Goal: Task Accomplishment & Management: Use online tool/utility

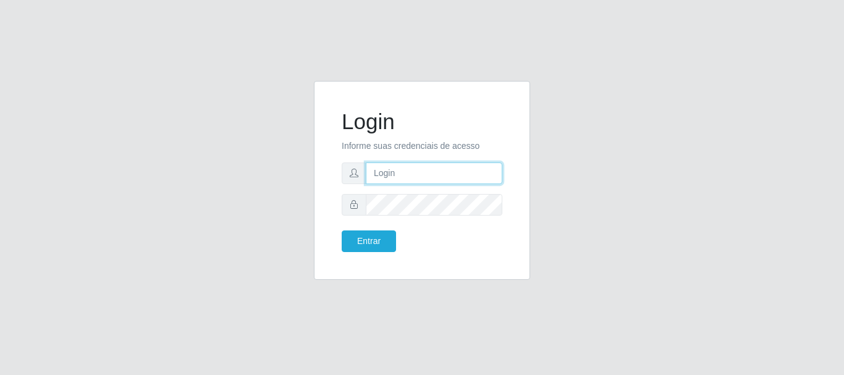
click at [378, 171] on input "text" at bounding box center [434, 174] width 137 height 22
type input "[EMAIL_ADDRESS][DOMAIN_NAME]"
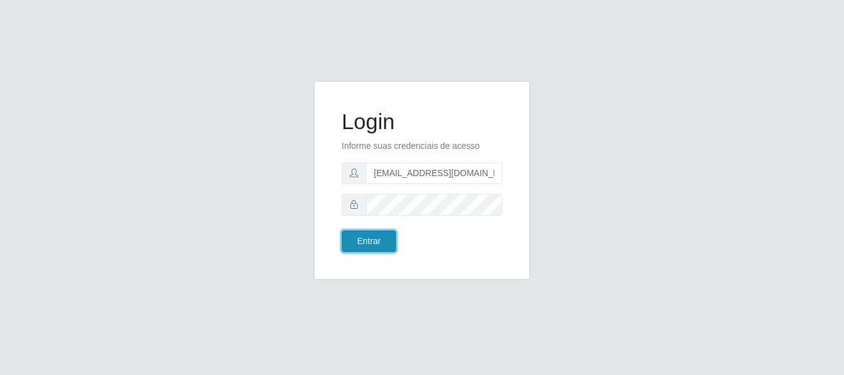
click at [363, 240] on button "Entrar" at bounding box center [369, 242] width 54 height 22
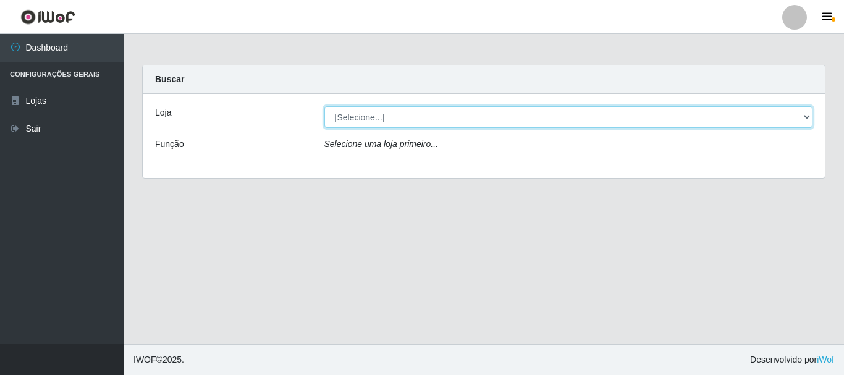
click at [806, 112] on select "[Selecione...] SuperFácil Atacado - Rodoviária" at bounding box center [568, 117] width 489 height 22
select select "400"
click at [324, 106] on select "[Selecione...] SuperFácil Atacado - Rodoviária" at bounding box center [568, 117] width 489 height 22
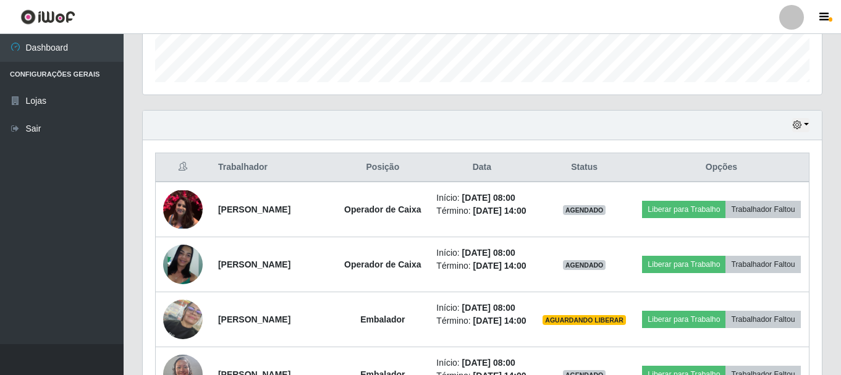
scroll to position [371, 0]
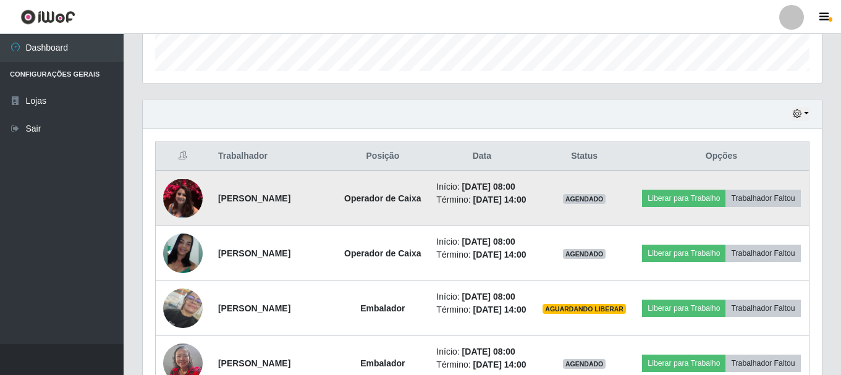
click at [172, 208] on img at bounding box center [183, 198] width 40 height 38
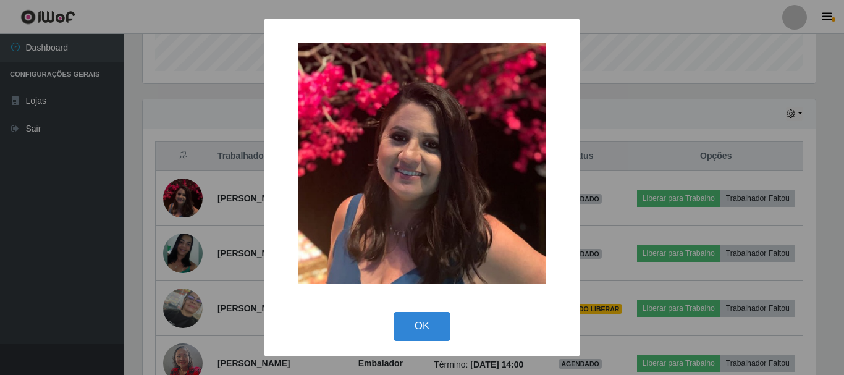
click at [59, 223] on div "× OK Cancel" at bounding box center [422, 187] width 844 height 375
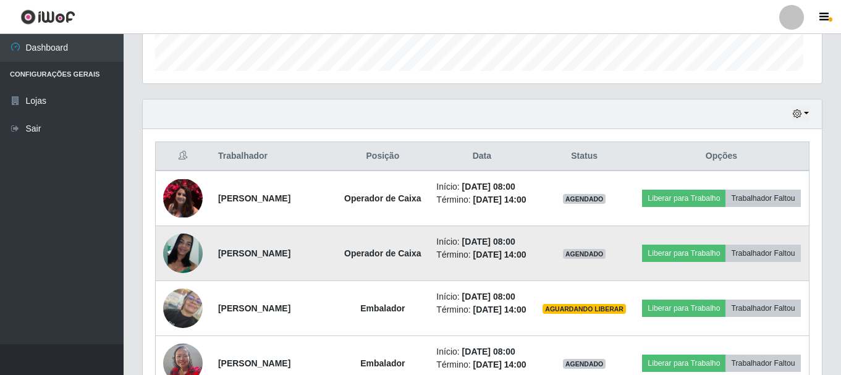
scroll to position [256, 679]
click at [184, 273] on img at bounding box center [183, 254] width 40 height 40
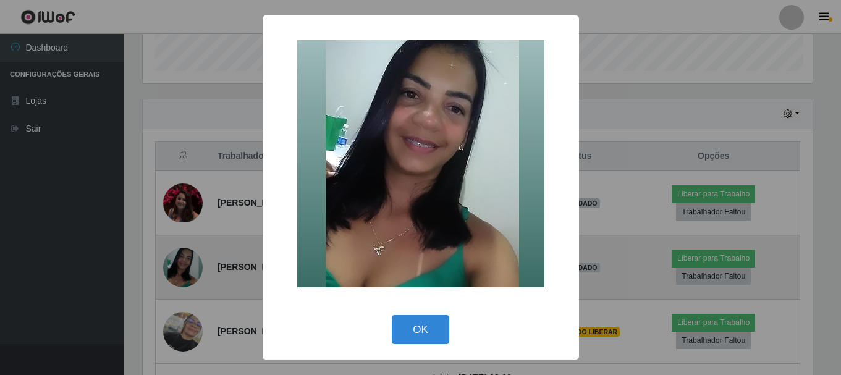
scroll to position [256, 673]
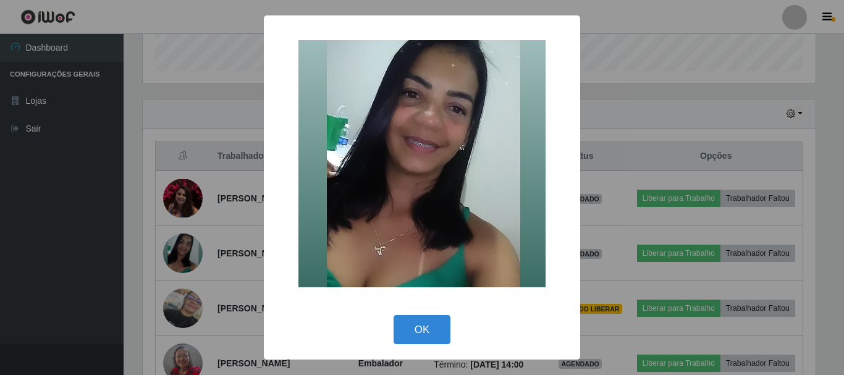
click at [57, 271] on div "× OK Cancel" at bounding box center [422, 187] width 844 height 375
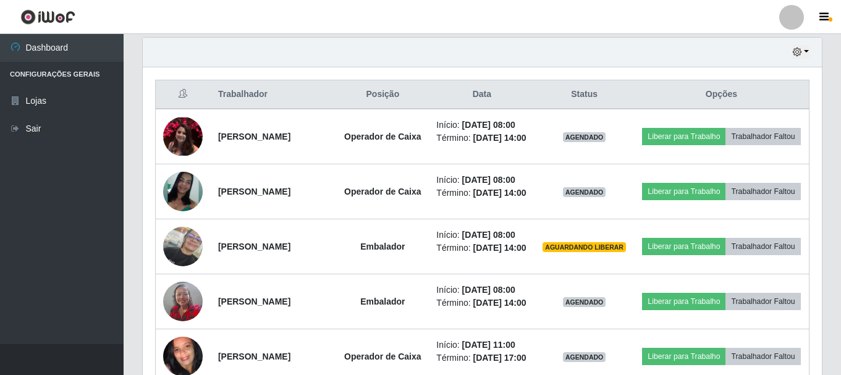
scroll to position [371, 0]
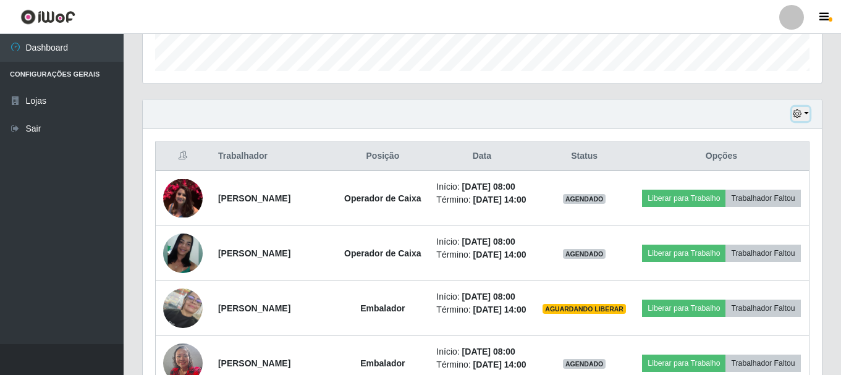
click at [798, 116] on icon "button" at bounding box center [797, 113] width 9 height 9
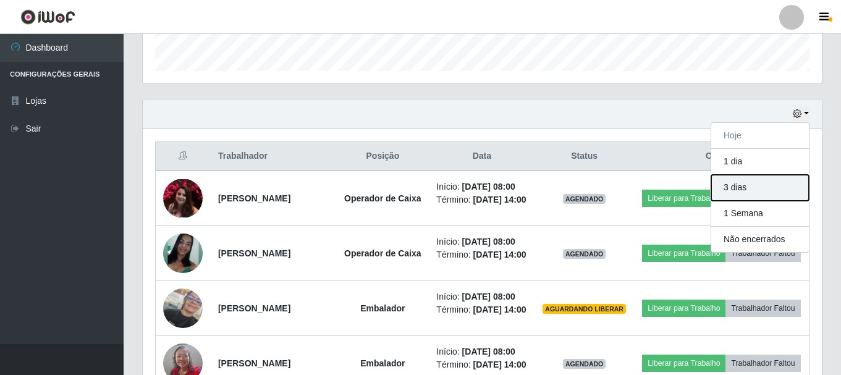
click at [745, 188] on button "3 dias" at bounding box center [760, 188] width 98 height 26
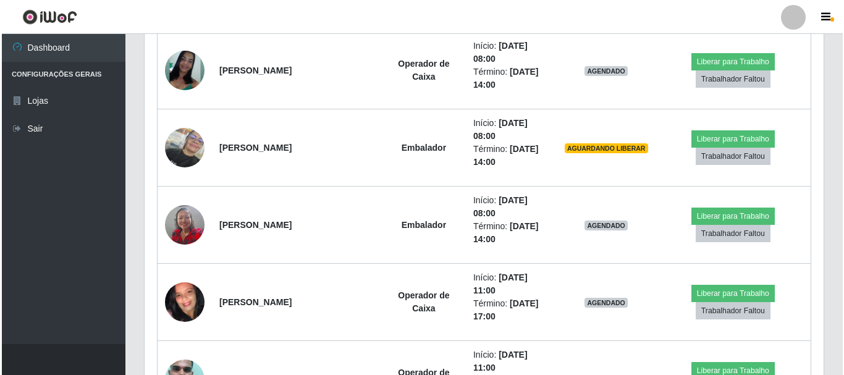
scroll to position [618, 0]
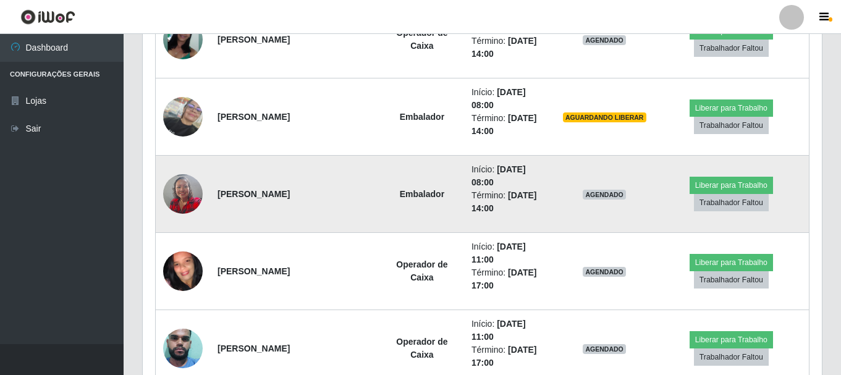
click at [190, 195] on img at bounding box center [183, 193] width 40 height 53
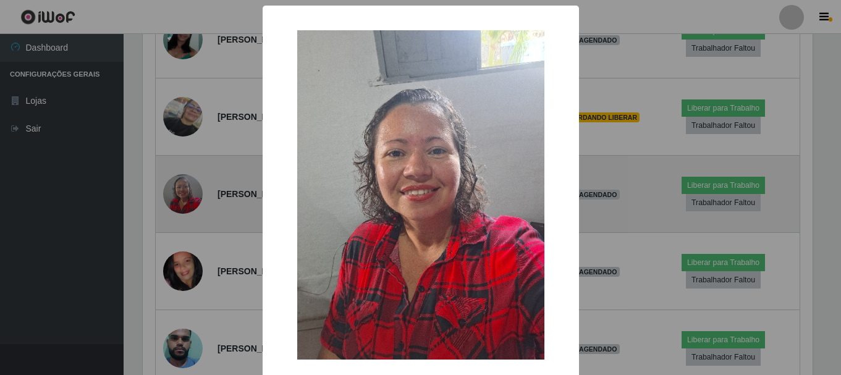
scroll to position [256, 673]
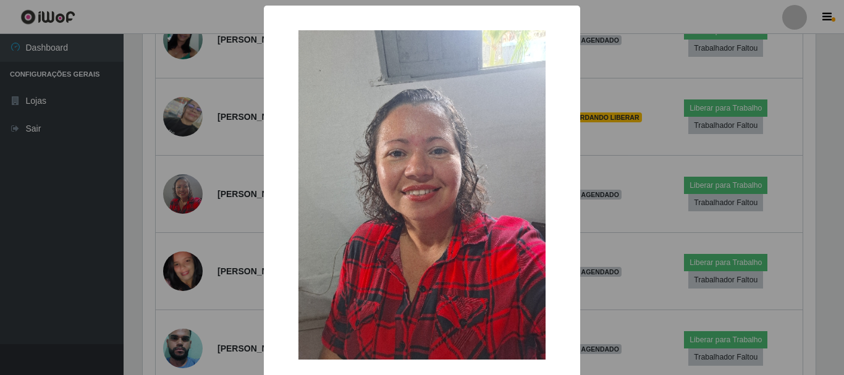
click at [30, 212] on div "× OK Cancel" at bounding box center [422, 187] width 844 height 375
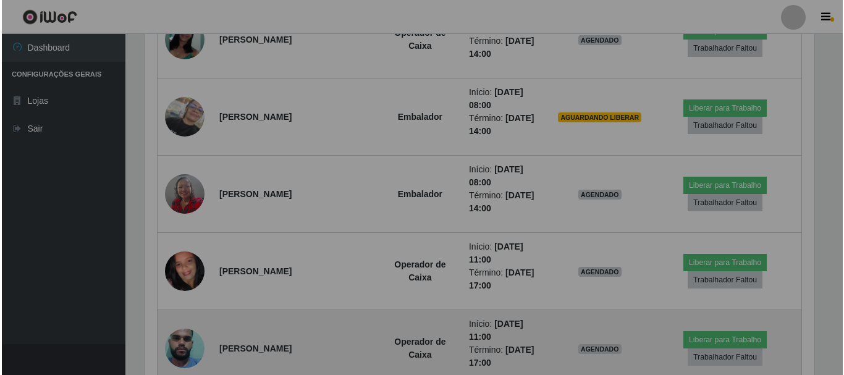
scroll to position [256, 679]
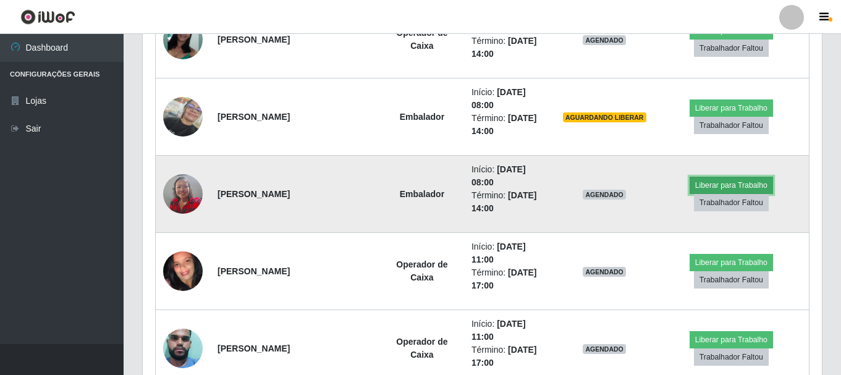
click at [717, 185] on button "Liberar para Trabalho" at bounding box center [731, 185] width 83 height 17
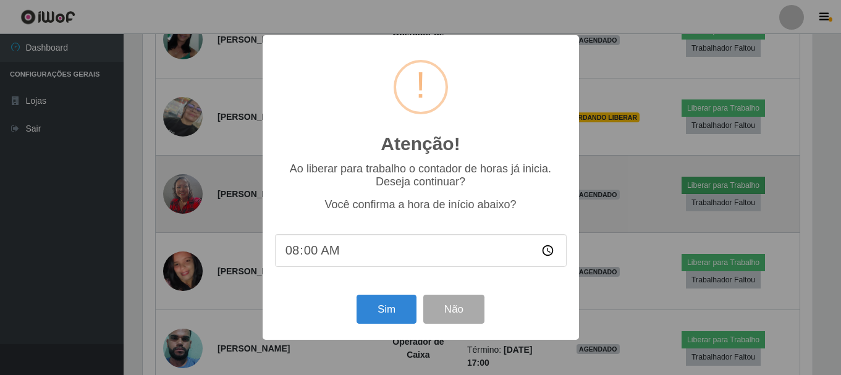
scroll to position [256, 673]
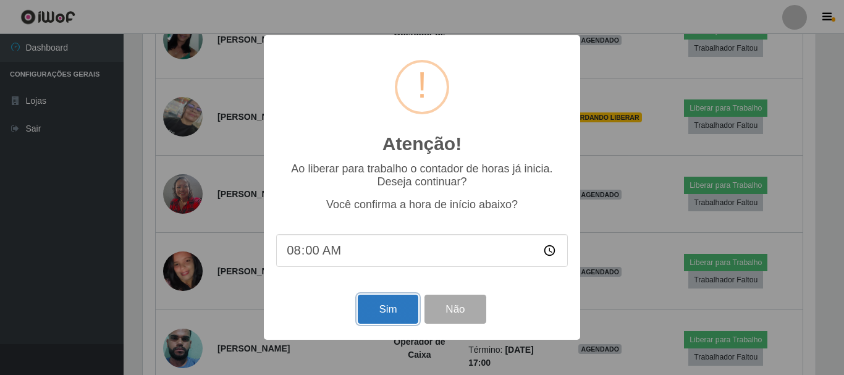
click at [375, 319] on button "Sim" at bounding box center [388, 309] width 60 height 29
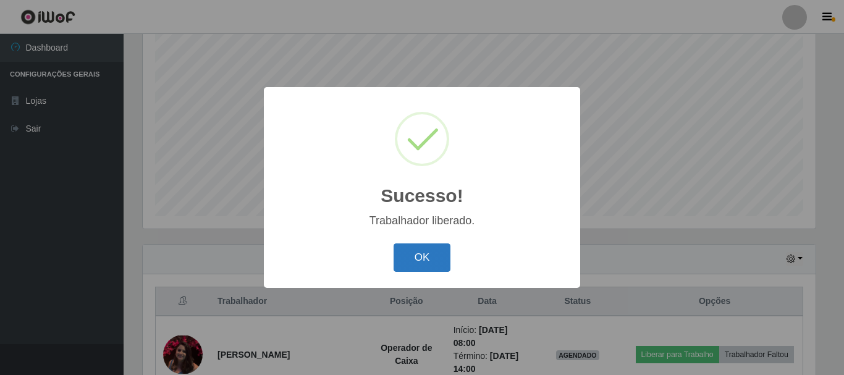
click at [427, 257] on button "OK" at bounding box center [422, 257] width 57 height 29
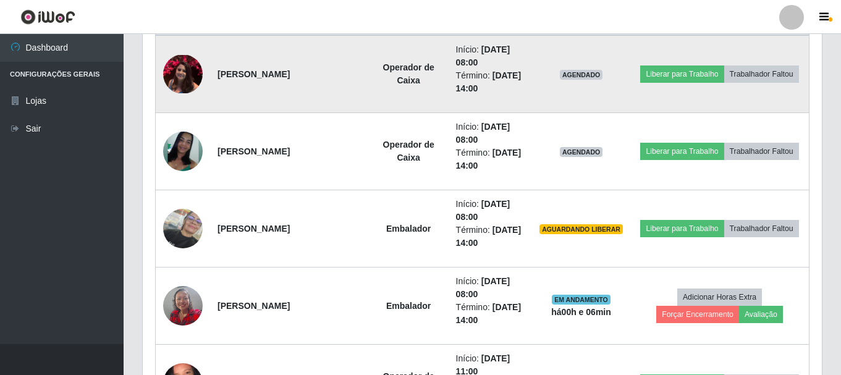
scroll to position [535, 0]
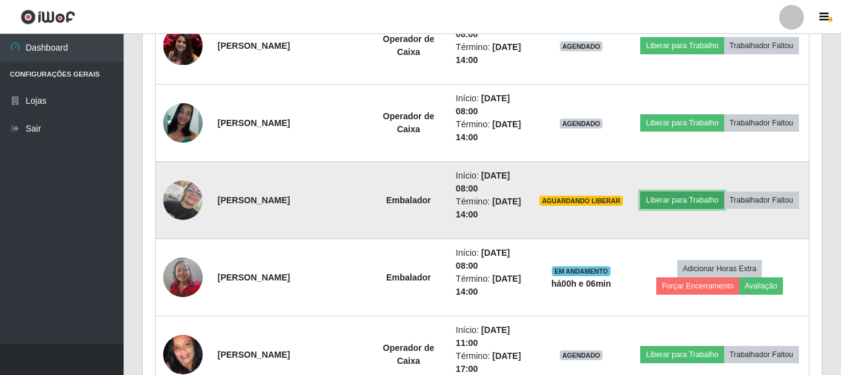
click at [667, 200] on button "Liberar para Trabalho" at bounding box center [681, 200] width 83 height 17
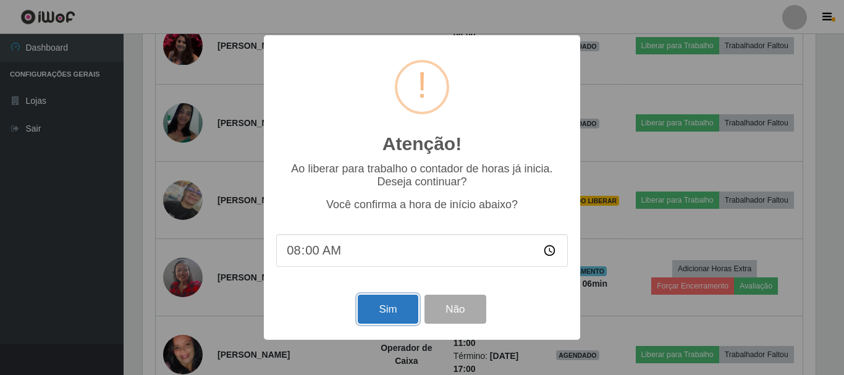
click at [382, 314] on button "Sim" at bounding box center [388, 309] width 60 height 29
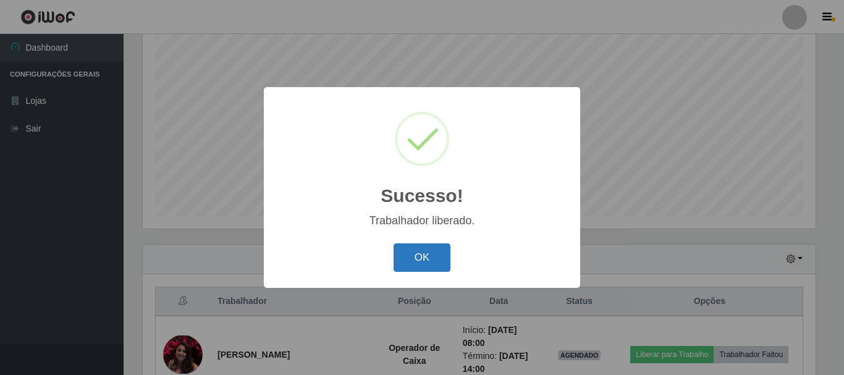
click at [423, 256] on button "OK" at bounding box center [422, 257] width 57 height 29
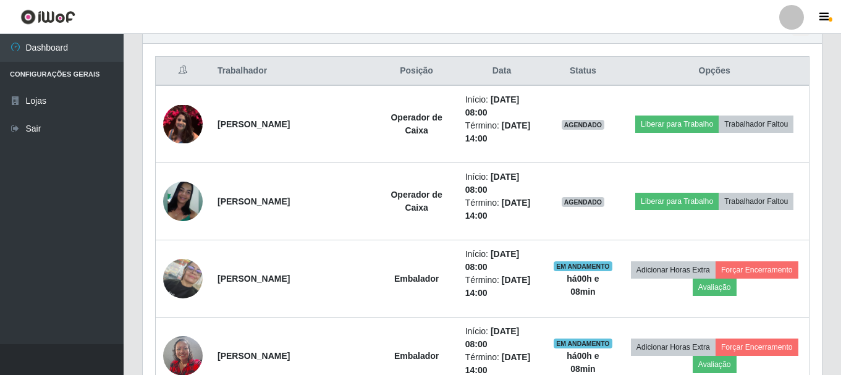
scroll to position [473, 0]
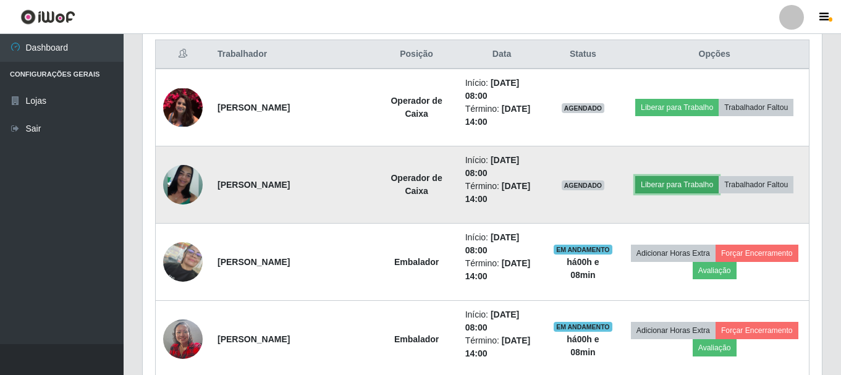
click at [669, 183] on button "Liberar para Trabalho" at bounding box center [676, 184] width 83 height 17
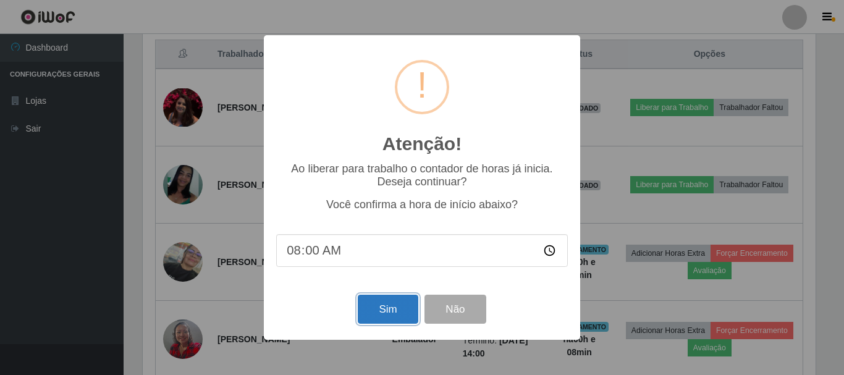
click at [383, 310] on button "Sim" at bounding box center [388, 309] width 60 height 29
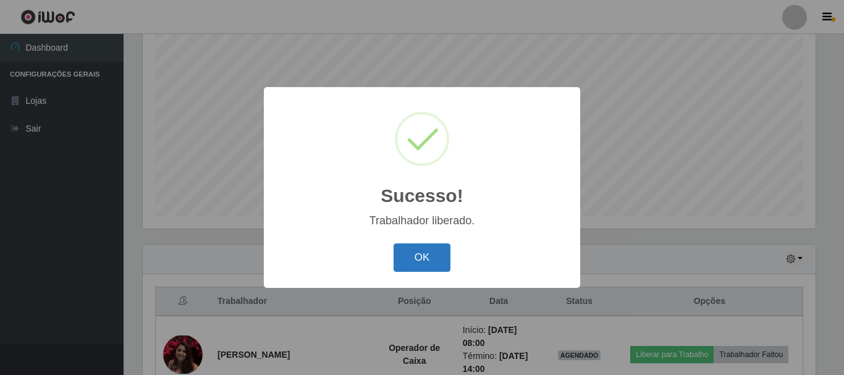
click at [422, 252] on button "OK" at bounding box center [422, 257] width 57 height 29
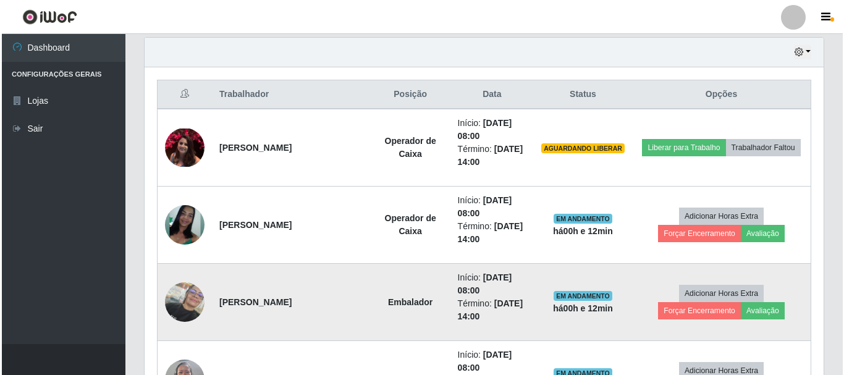
scroll to position [411, 0]
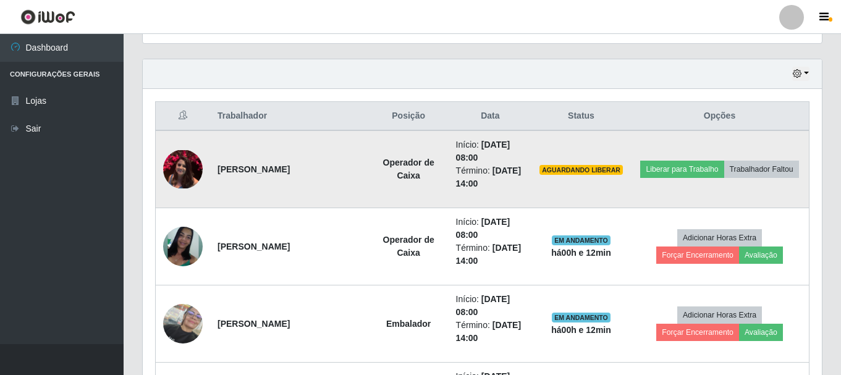
click at [176, 172] on img at bounding box center [183, 169] width 40 height 38
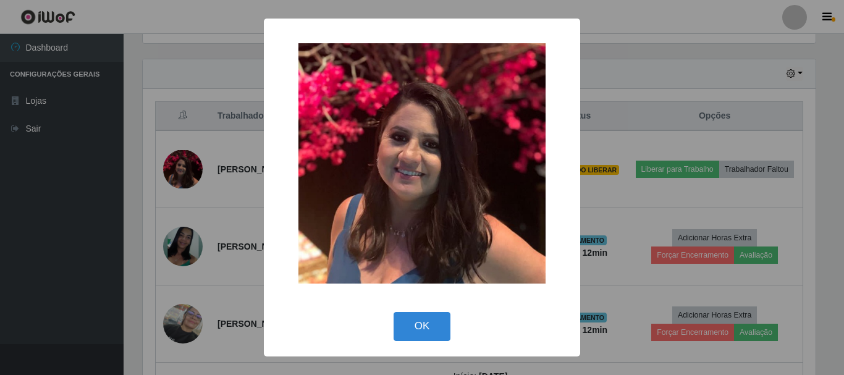
click at [42, 243] on div "× OK Cancel" at bounding box center [422, 187] width 844 height 375
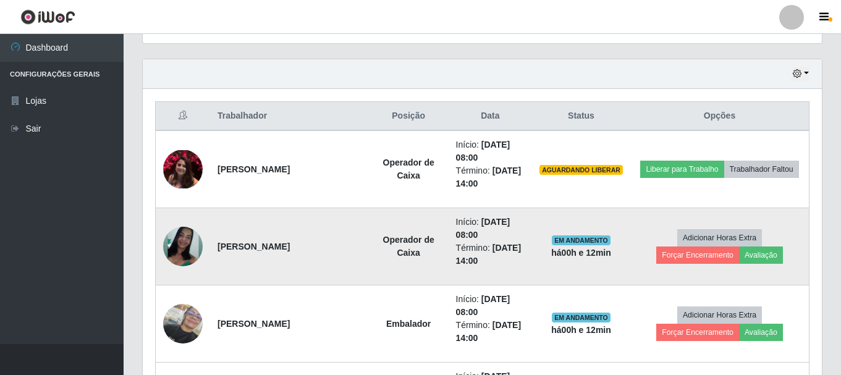
scroll to position [256, 679]
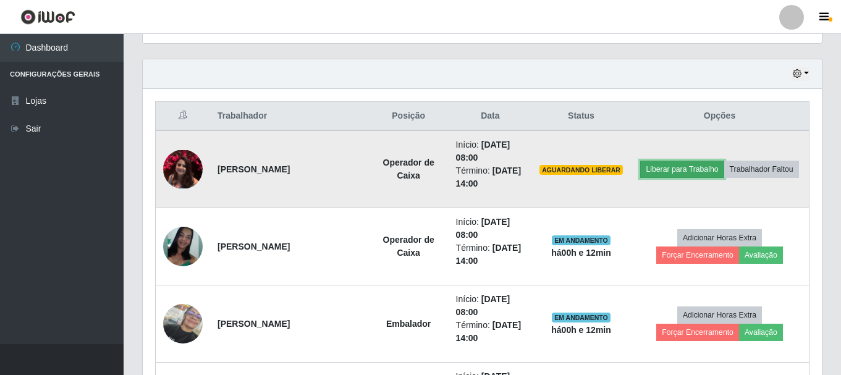
click at [666, 172] on button "Liberar para Trabalho" at bounding box center [681, 169] width 83 height 17
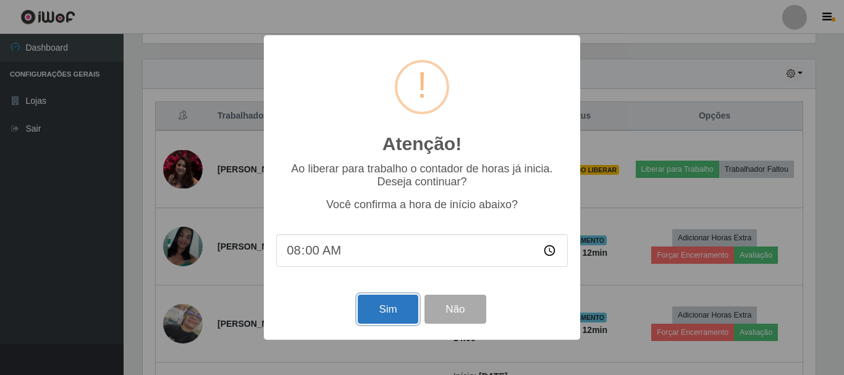
click at [370, 313] on button "Sim" at bounding box center [388, 309] width 60 height 29
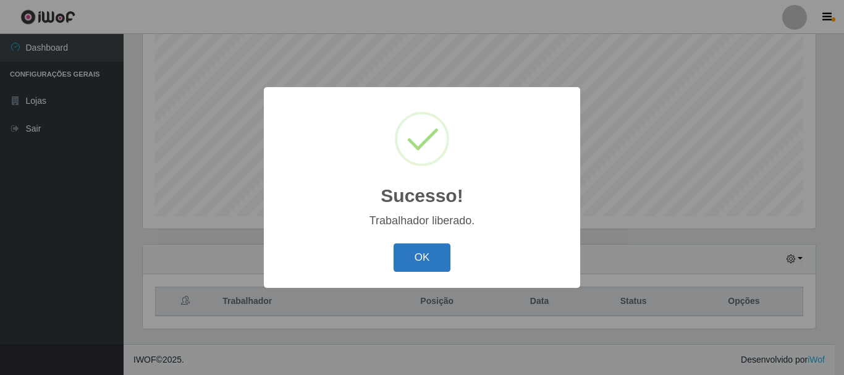
click at [402, 262] on button "OK" at bounding box center [422, 257] width 57 height 29
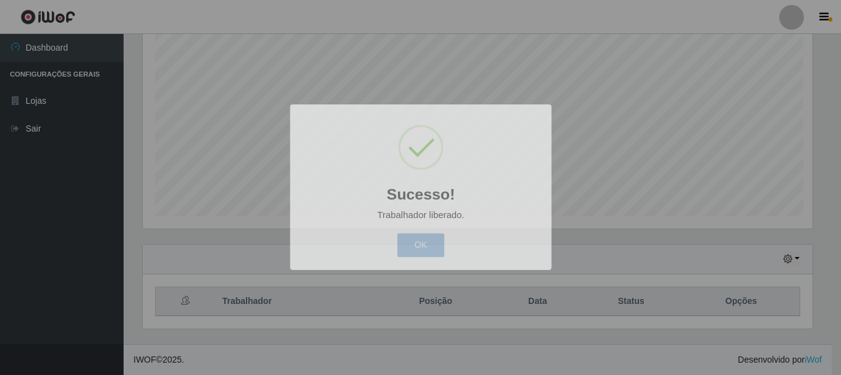
scroll to position [256, 679]
